Goal: Unclear: Browse casually

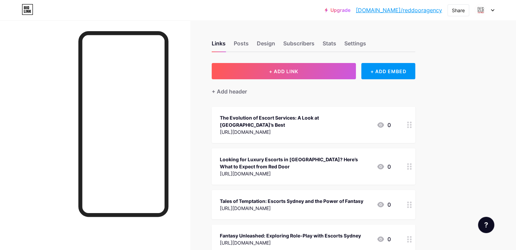
drag, startPoint x: 468, startPoint y: 29, endPoint x: 471, endPoint y: 131, distance: 101.5
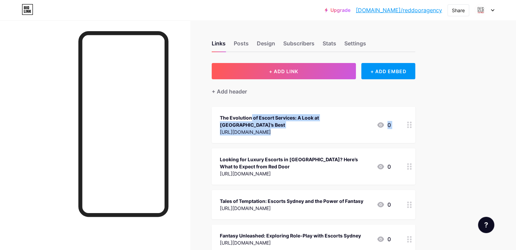
drag, startPoint x: 471, startPoint y: 131, endPoint x: 472, endPoint y: 80, distance: 50.6
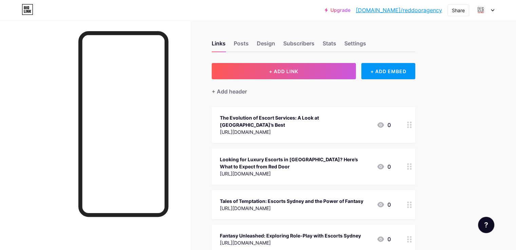
drag, startPoint x: 472, startPoint y: 80, endPoint x: 479, endPoint y: 110, distance: 31.2
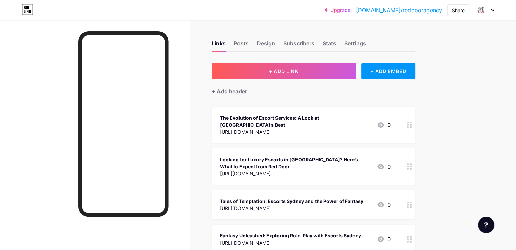
drag, startPoint x: 499, startPoint y: 111, endPoint x: 499, endPoint y: 115, distance: 4.8
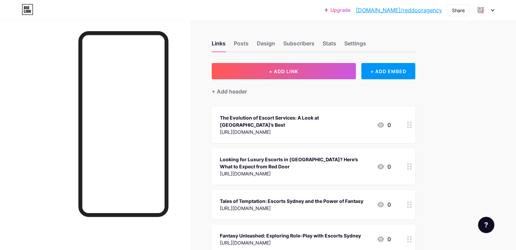
drag, startPoint x: 498, startPoint y: 90, endPoint x: 494, endPoint y: 114, distance: 24.0
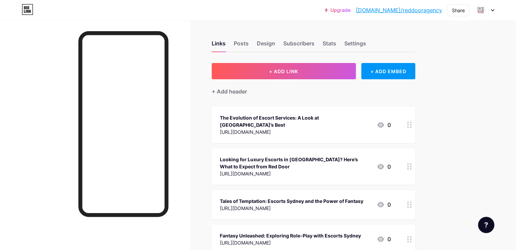
drag, startPoint x: 494, startPoint y: 114, endPoint x: 494, endPoint y: 121, distance: 7.8
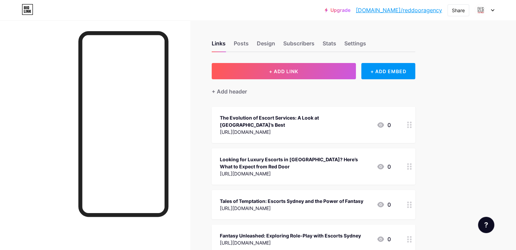
click
drag, startPoint x: 494, startPoint y: 121, endPoint x: 498, endPoint y: 120, distance: 3.9
drag, startPoint x: 466, startPoint y: 64, endPoint x: 472, endPoint y: 144, distance: 80.0
